Goal: Information Seeking & Learning: Learn about a topic

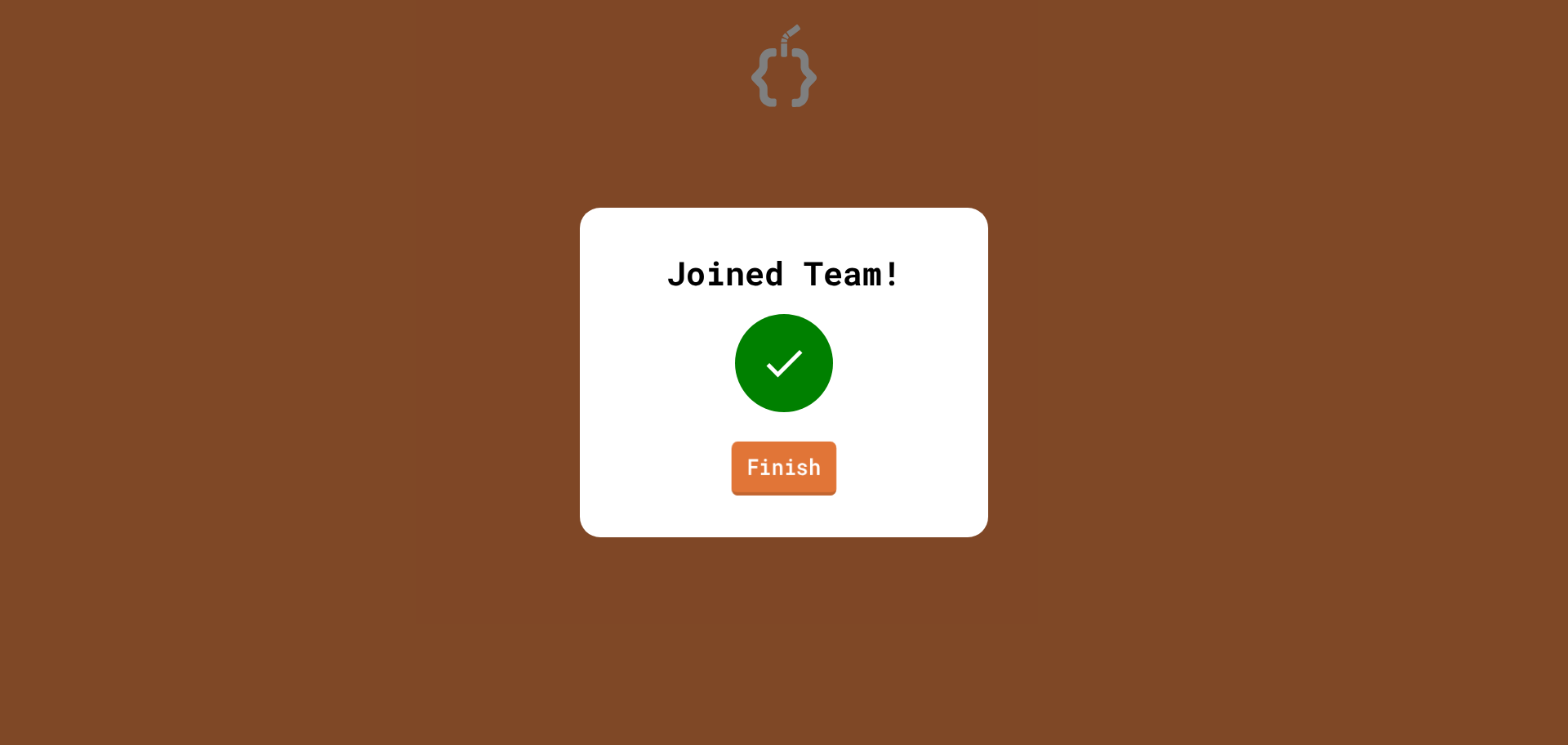
click at [805, 477] on link "Finish" at bounding box center [785, 468] width 106 height 54
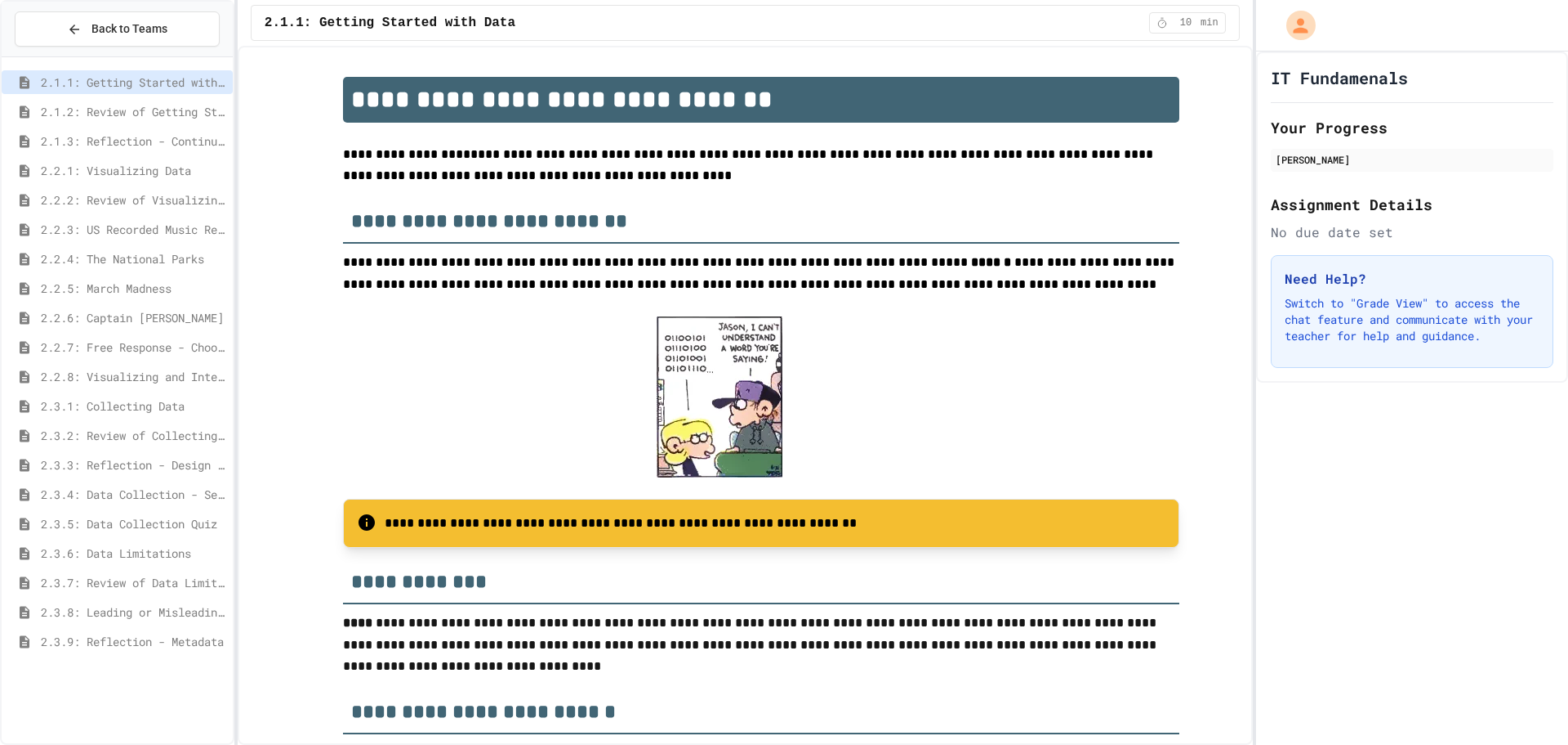
click at [199, 438] on span "2.3.2: Review of Collecting Data" at bounding box center [133, 434] width 185 height 17
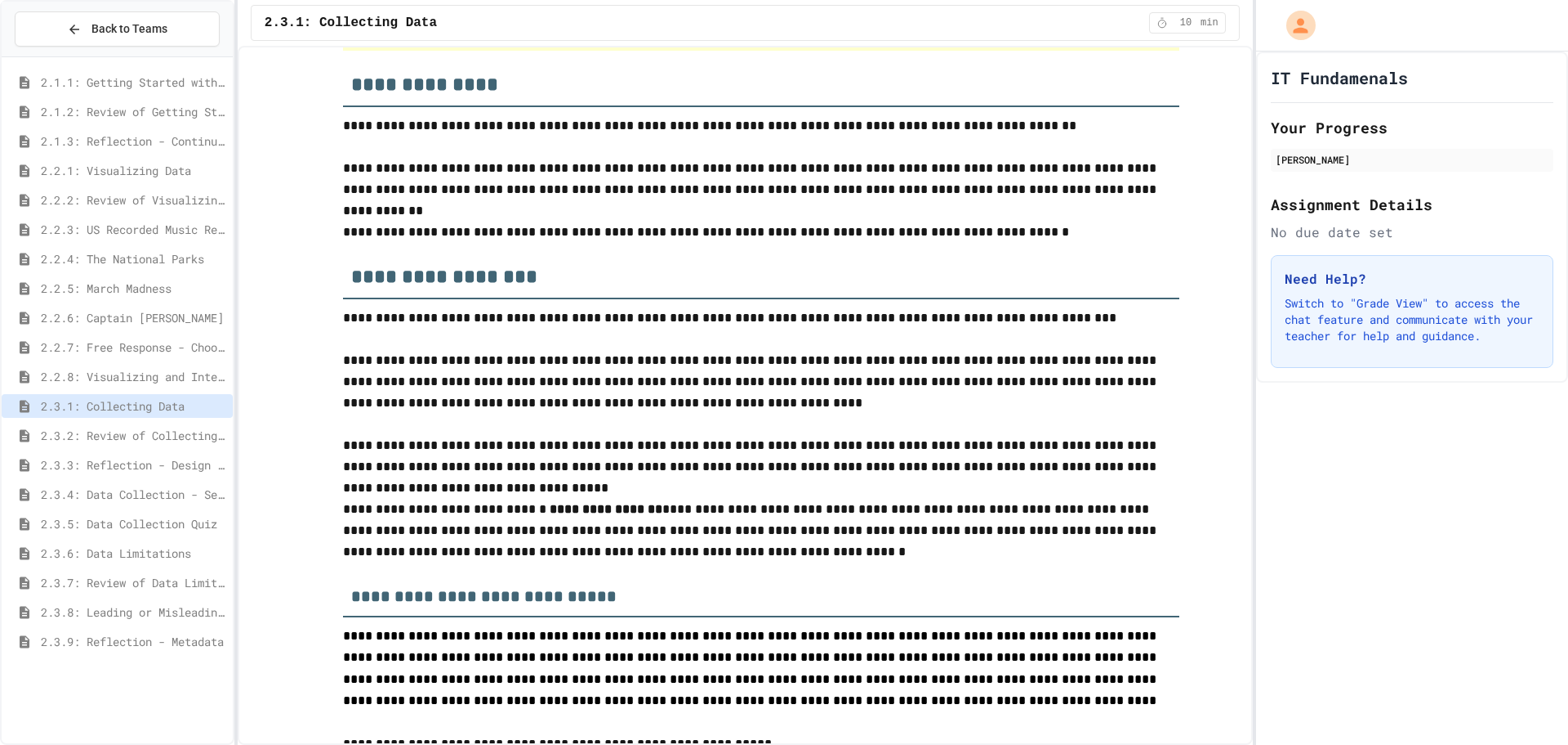
scroll to position [2779, 0]
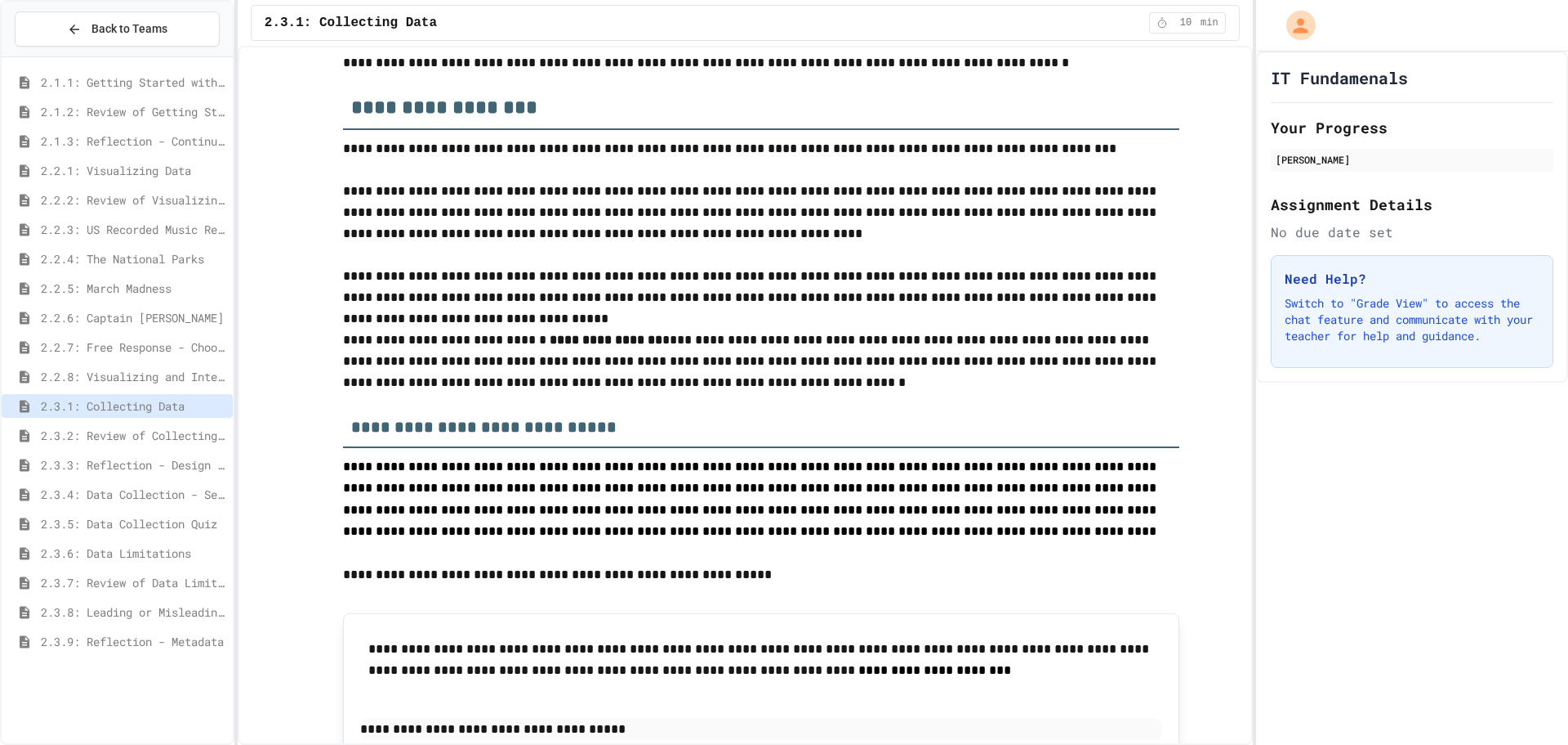
click at [183, 422] on div "2.3.1: Collecting Data" at bounding box center [117, 408] width 231 height 30
click at [192, 424] on div "2.3.2: Review of Collecting Data" at bounding box center [117, 435] width 231 height 23
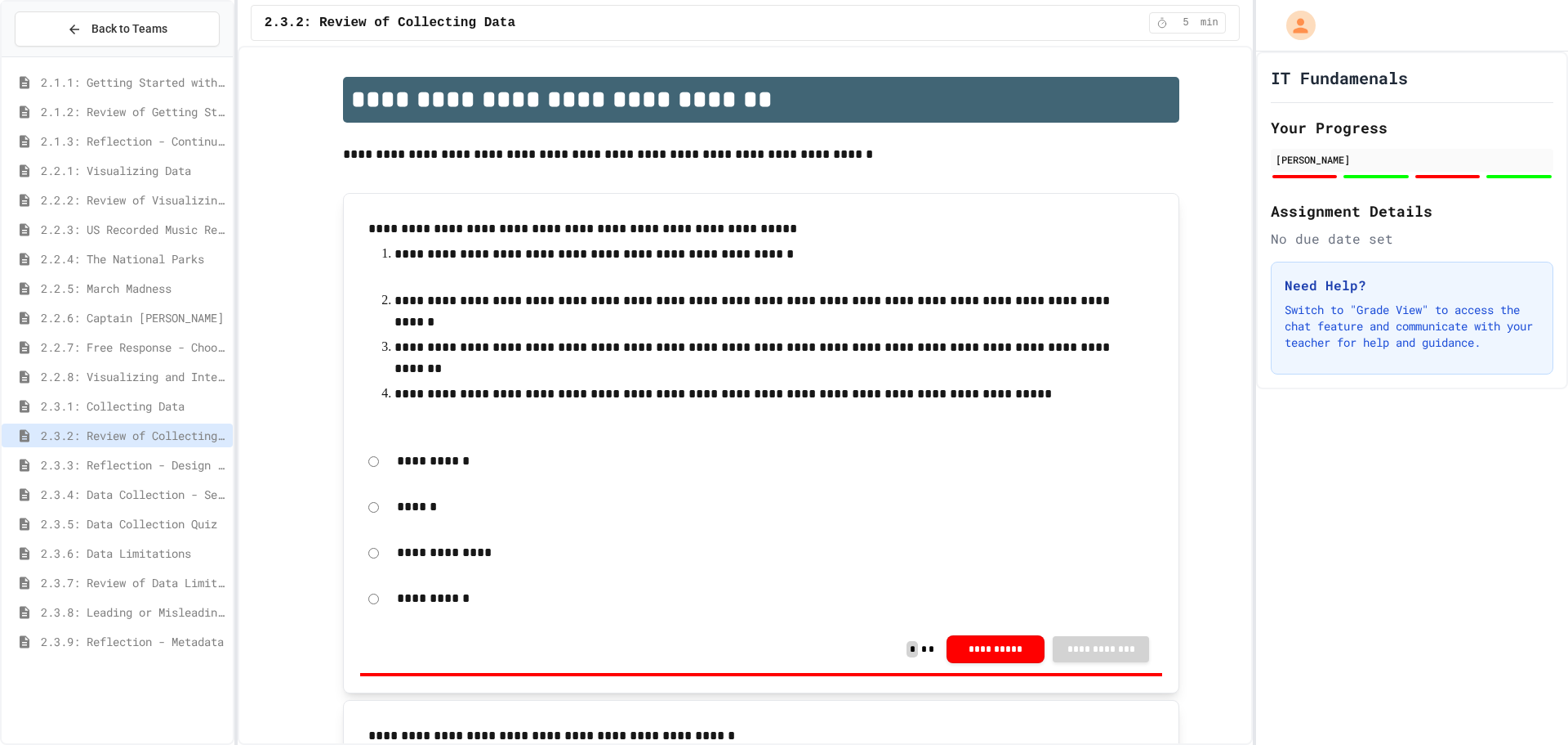
click at [112, 411] on span "2.3.1: Collecting Data" at bounding box center [133, 406] width 185 height 17
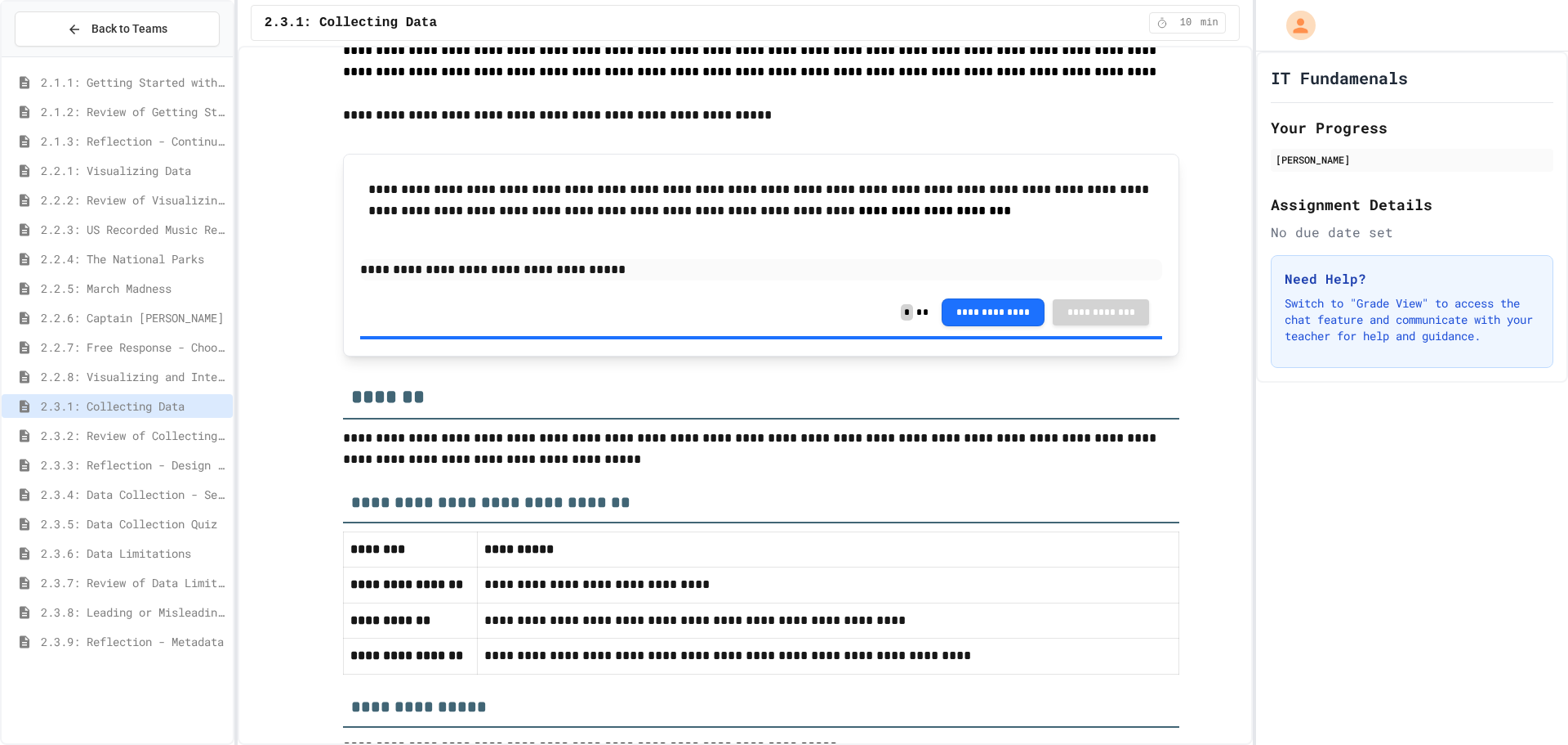
scroll to position [3185, 0]
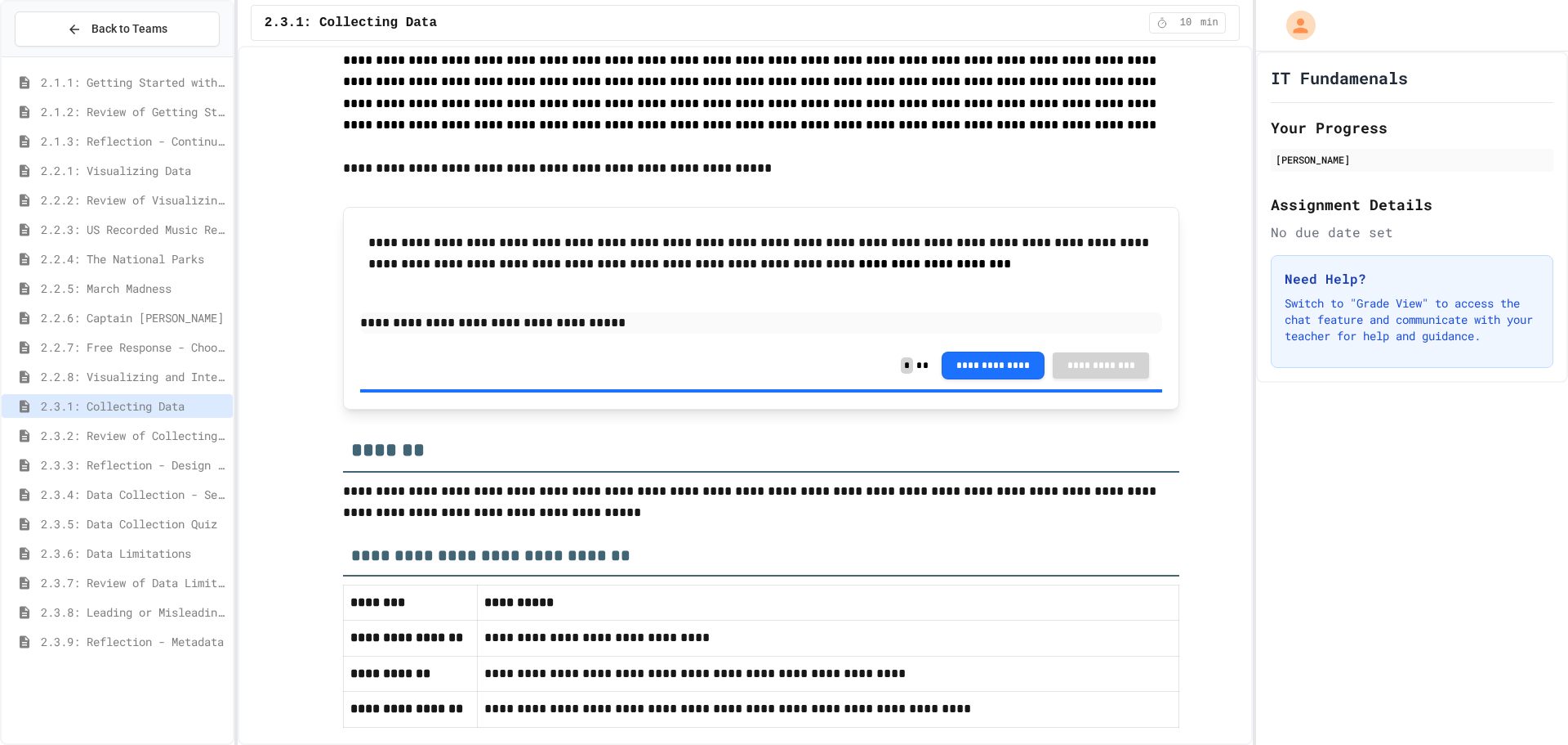
click at [183, 432] on span "2.3.2: Review of Collecting Data" at bounding box center [133, 434] width 185 height 17
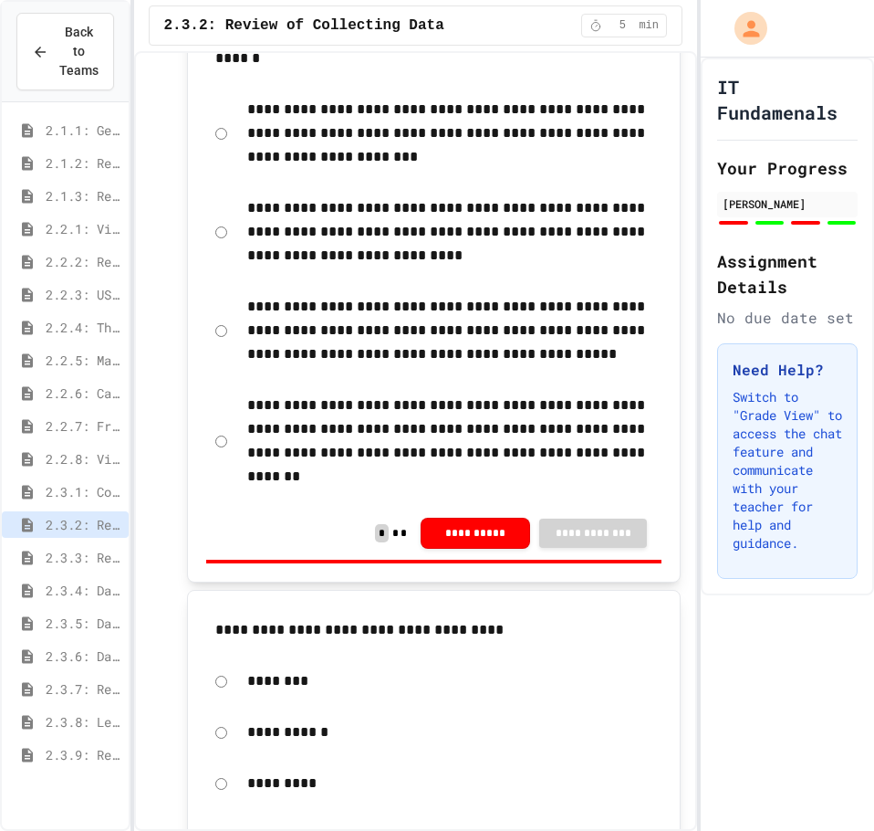
scroll to position [1628, 0]
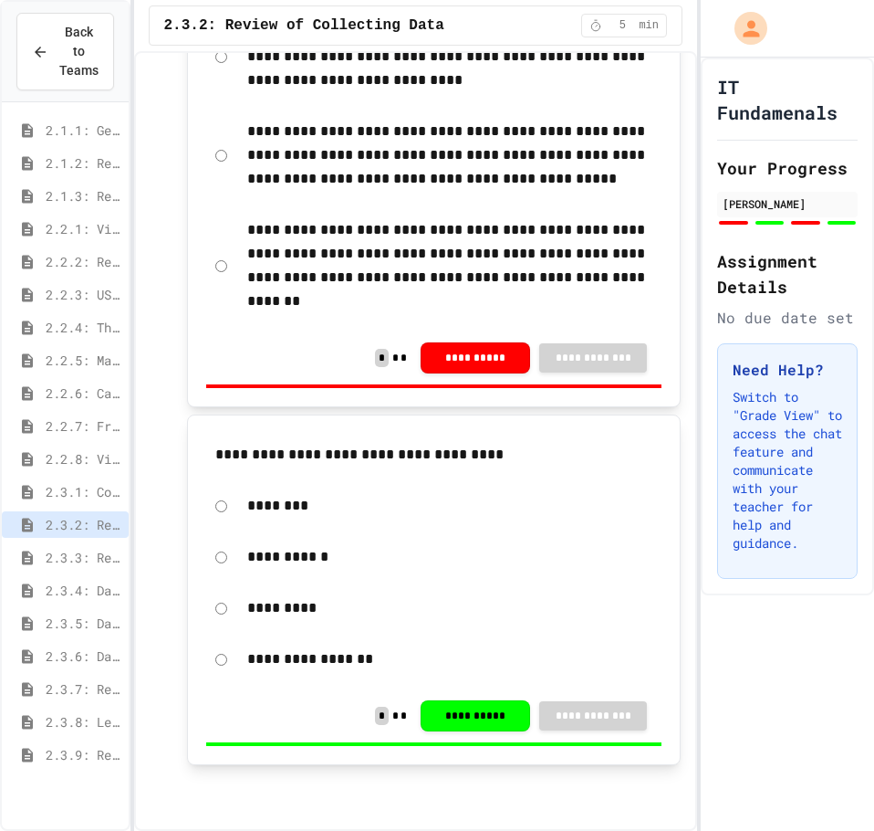
click at [113, 563] on span "2.3.3: Reflection - Design a Survey" at bounding box center [84, 557] width 76 height 19
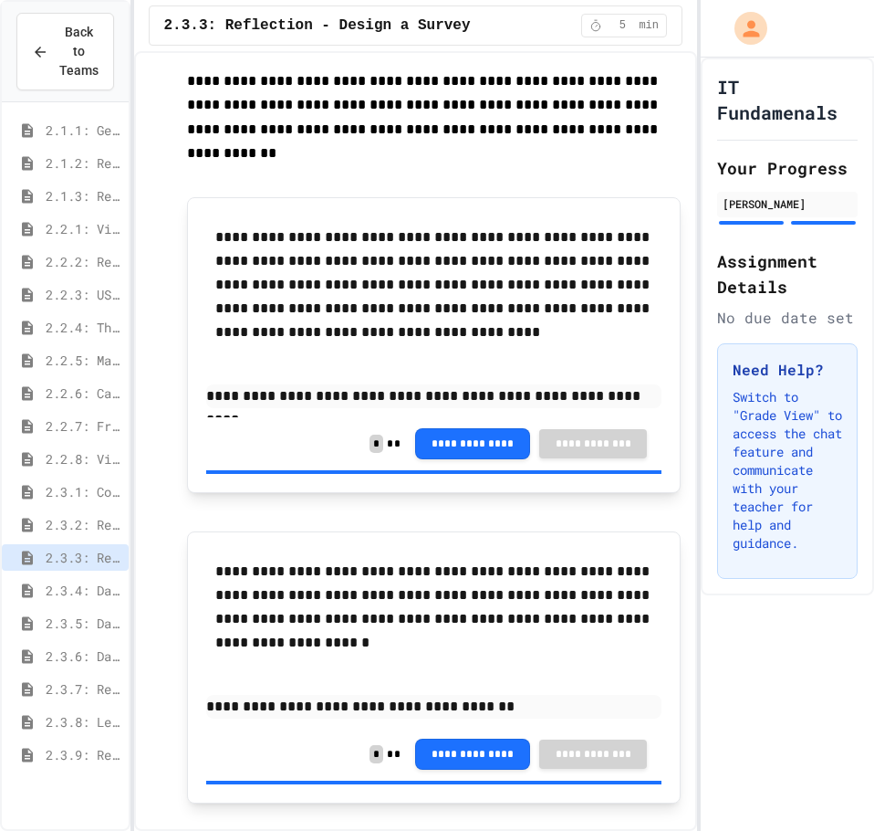
scroll to position [110, 0]
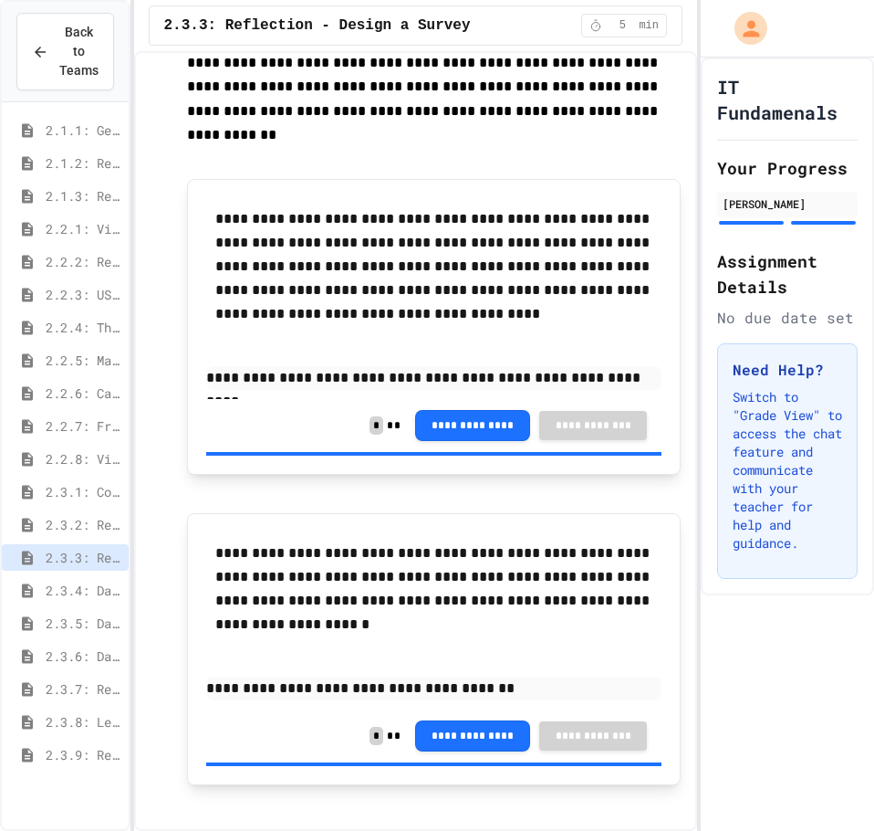
click at [93, 591] on span "2.3.4: Data Collection - Self-Driving Cars" at bounding box center [84, 590] width 76 height 19
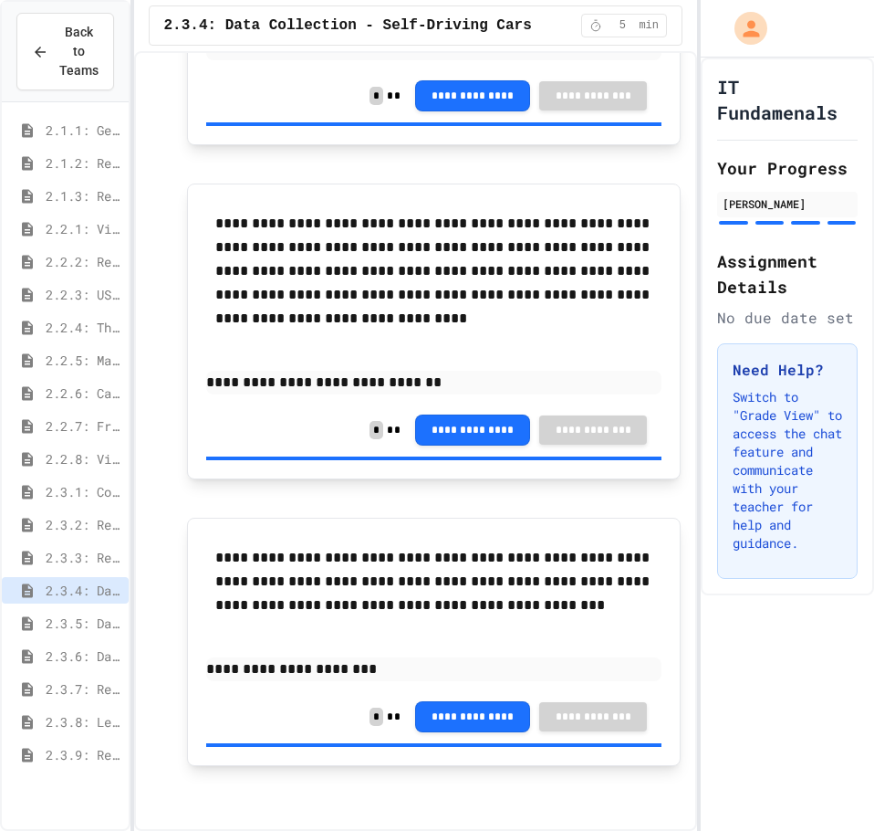
scroll to position [736, 0]
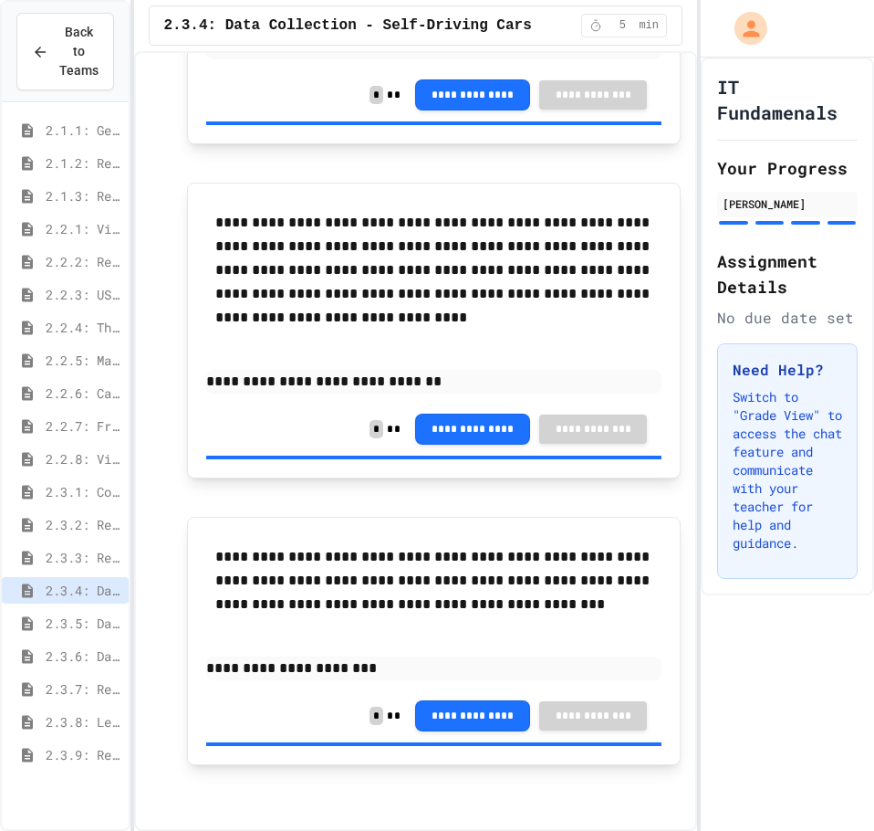
click at [104, 619] on span "2.3.5: Data Collection Quiz" at bounding box center [84, 622] width 76 height 19
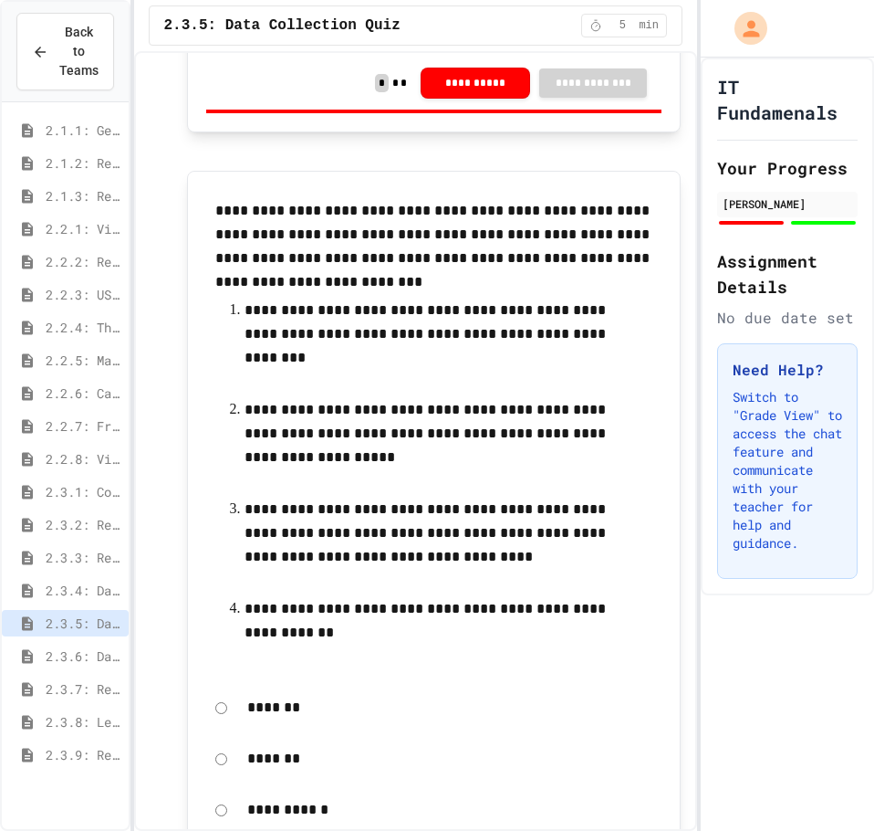
scroll to position [1303, 0]
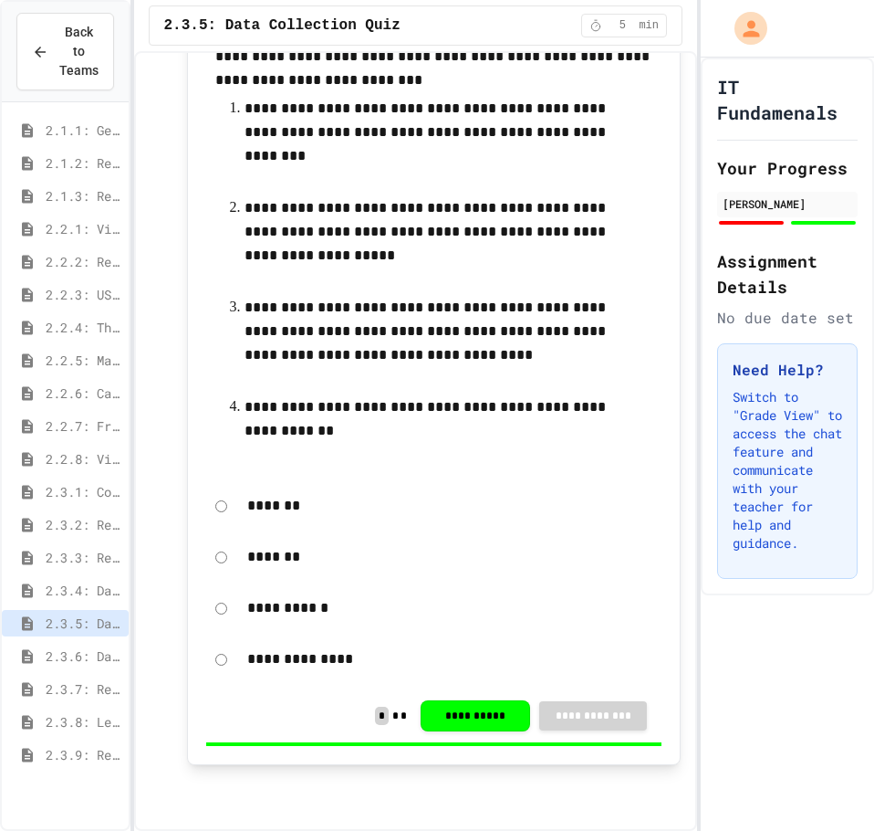
click at [79, 651] on span "2.3.6: Data Limitations" at bounding box center [84, 655] width 76 height 19
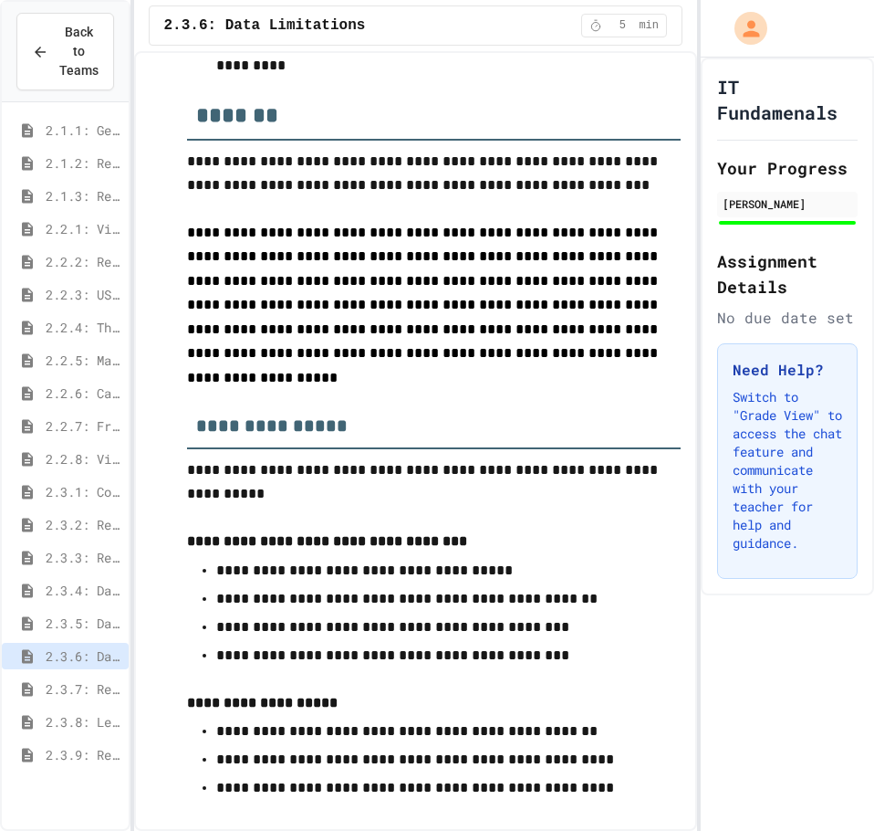
scroll to position [4116, 0]
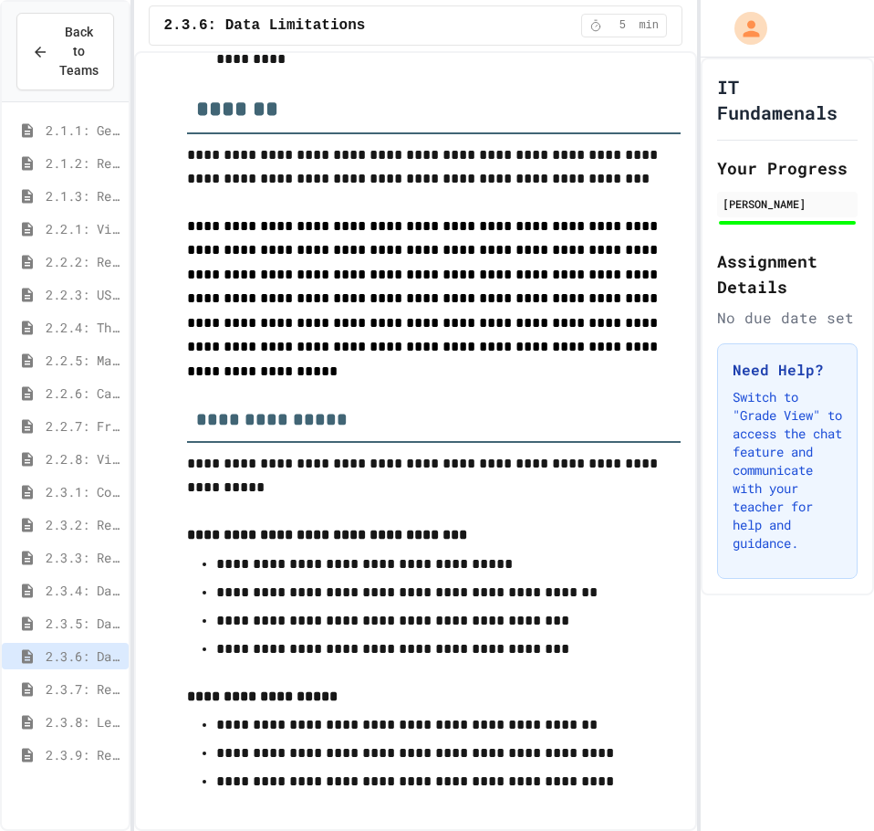
click at [119, 690] on span "2.3.7: Review of Data Limitations" at bounding box center [84, 688] width 76 height 19
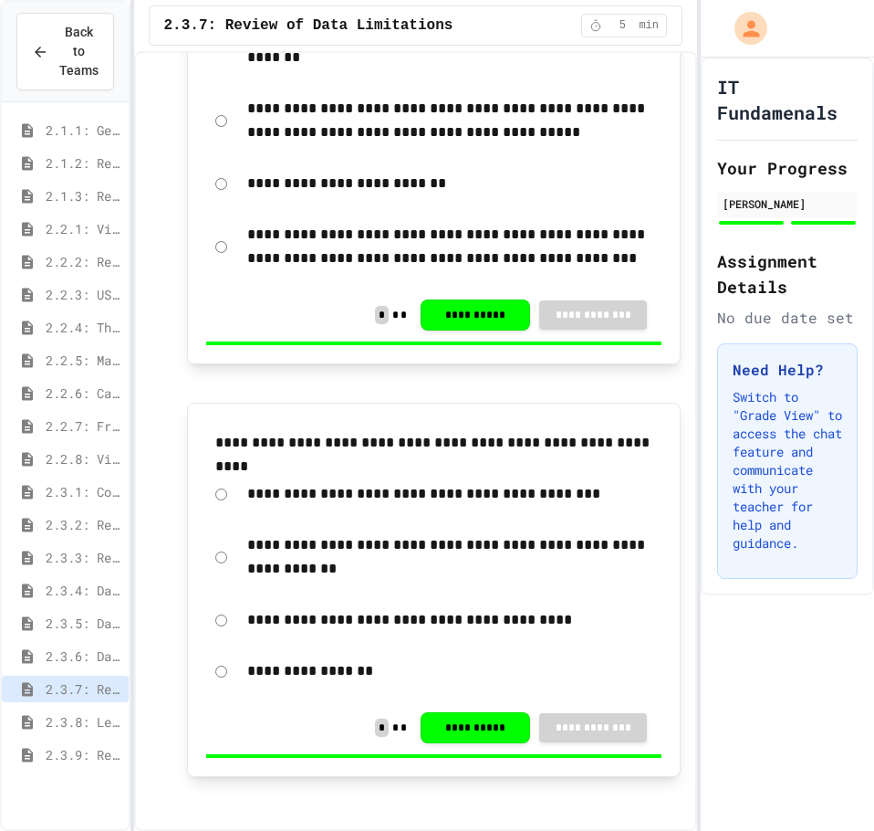
scroll to position [696, 0]
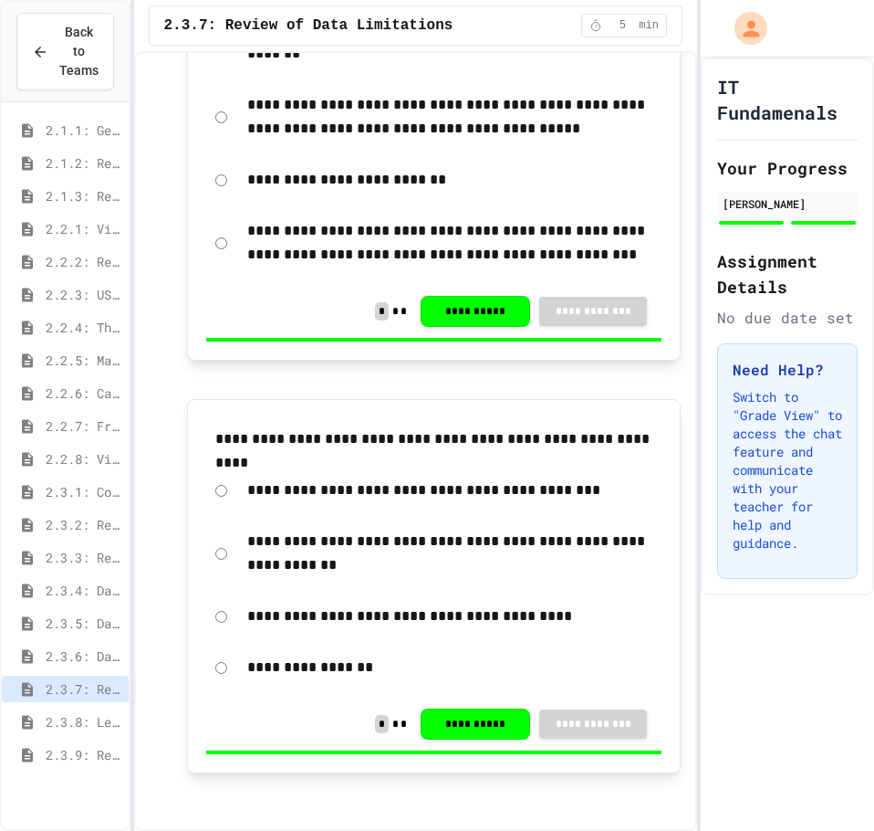
click at [97, 718] on span "2.3.8: Leading or Misleading?" at bounding box center [84, 721] width 76 height 19
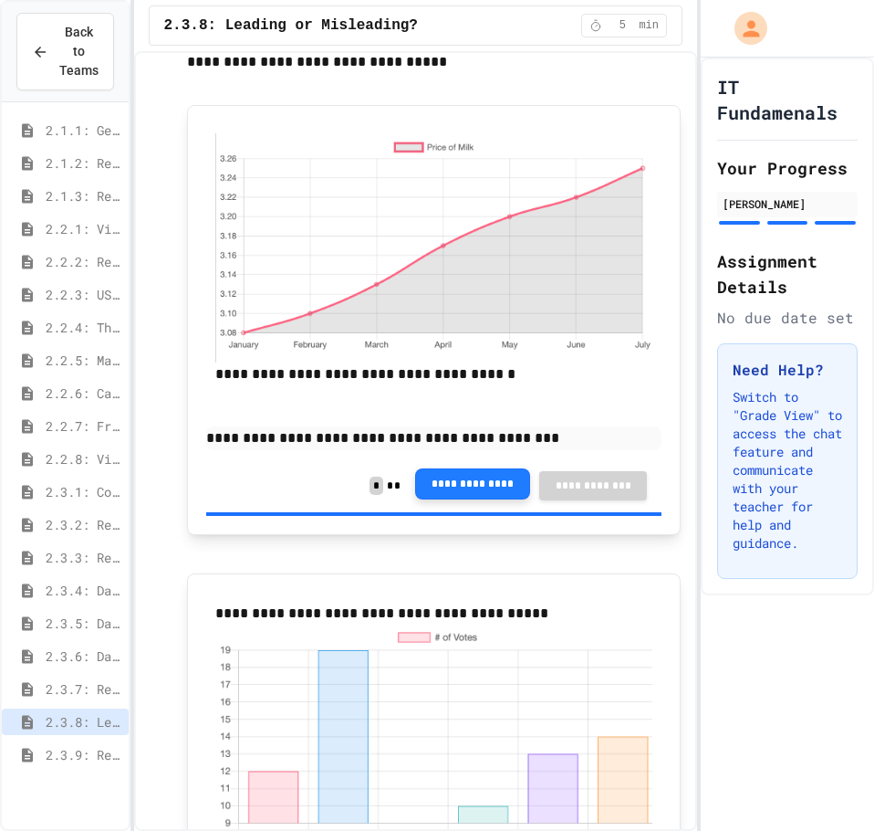
scroll to position [183, 0]
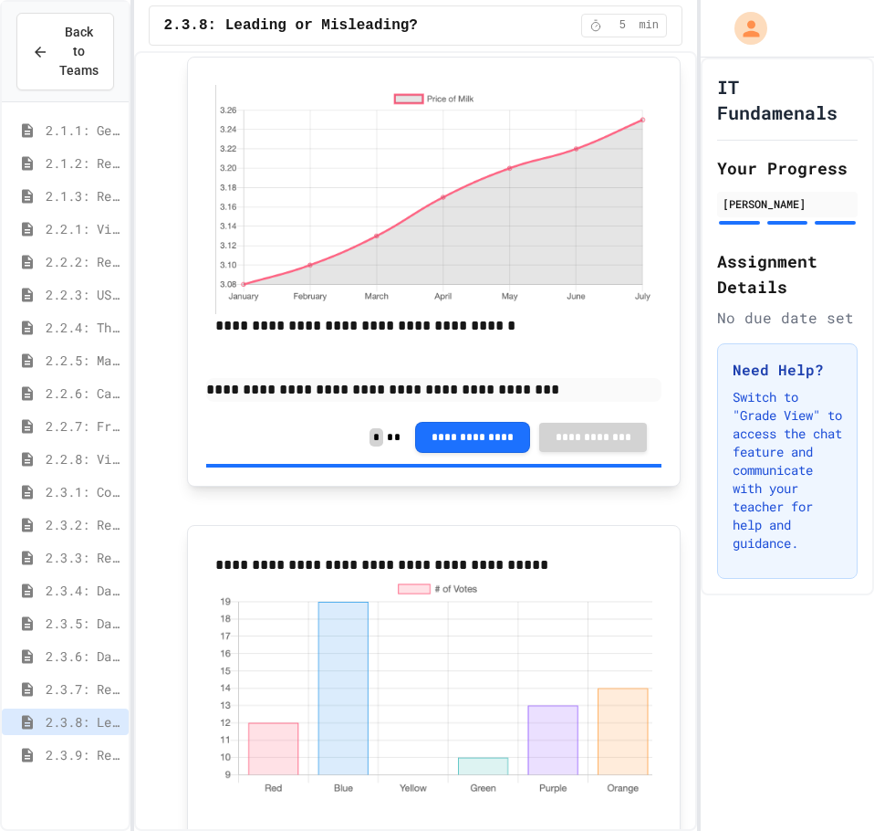
click at [475, 392] on p "**********" at bounding box center [434, 390] width 456 height 24
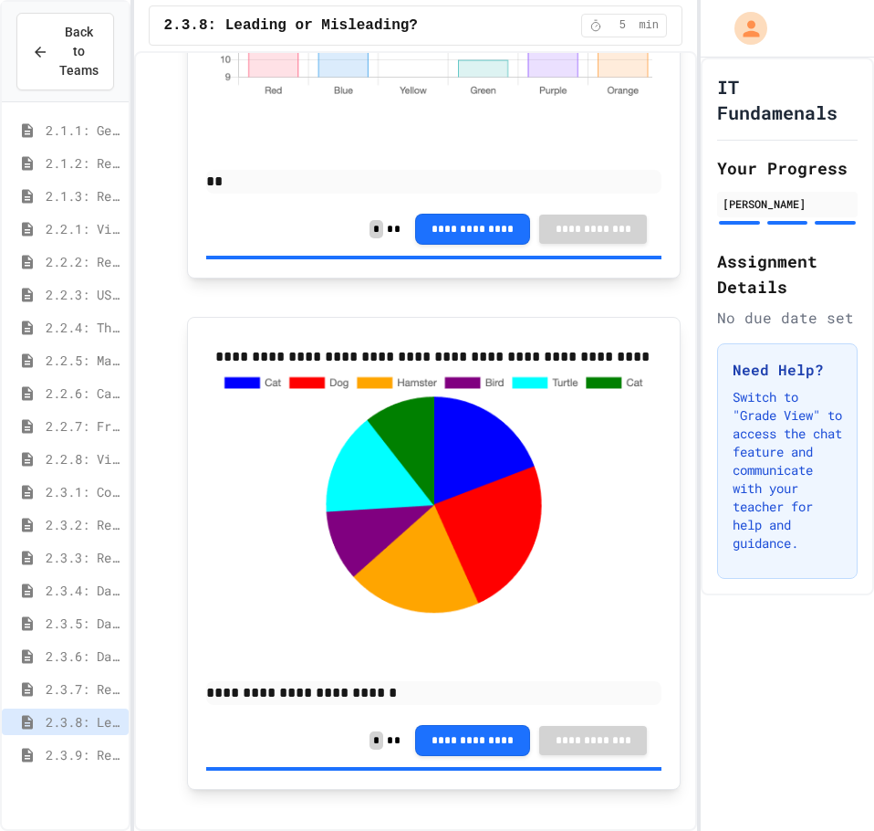
scroll to position [883, 0]
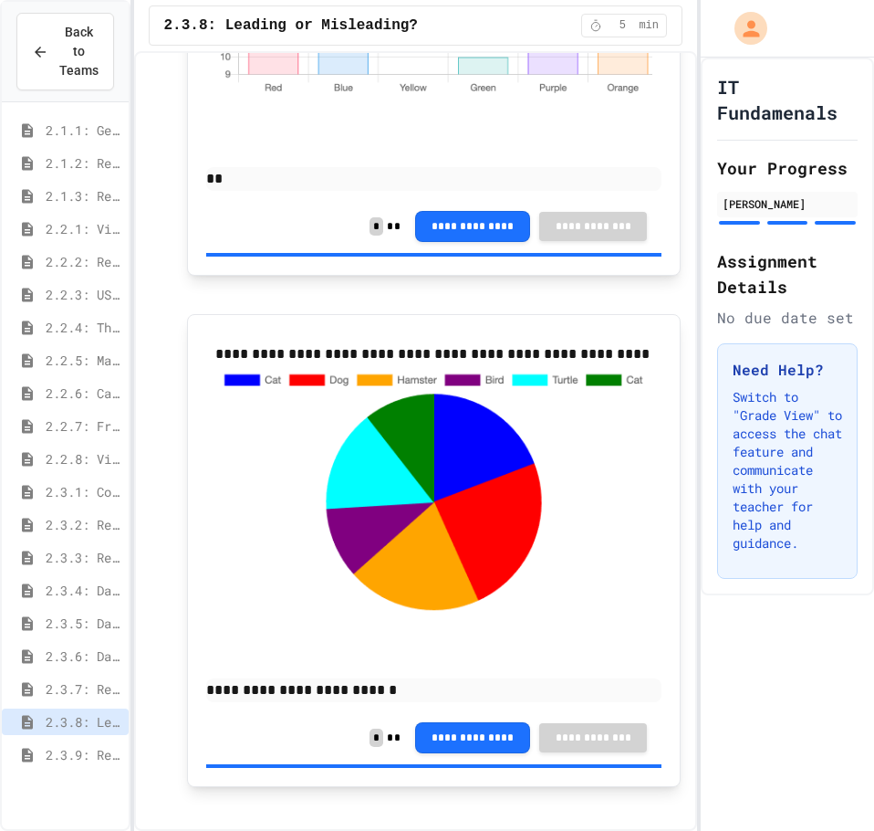
click at [71, 753] on span "2.3.9: Reflection - Metadata" at bounding box center [84, 754] width 76 height 19
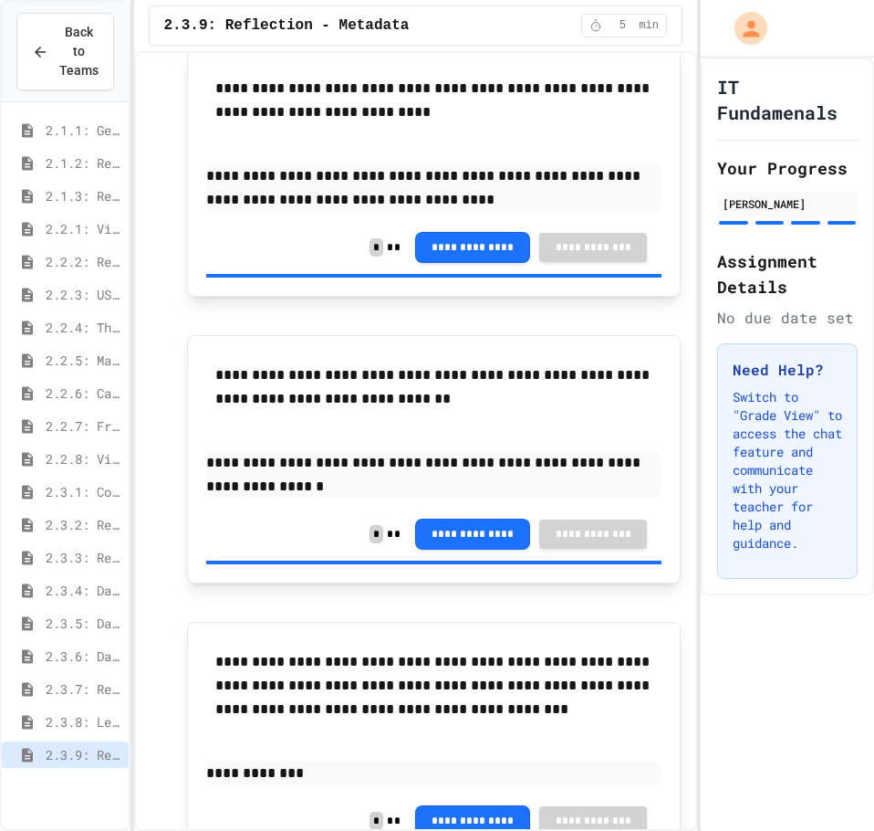
scroll to position [1565, 0]
